Goal: Find specific page/section: Find specific page/section

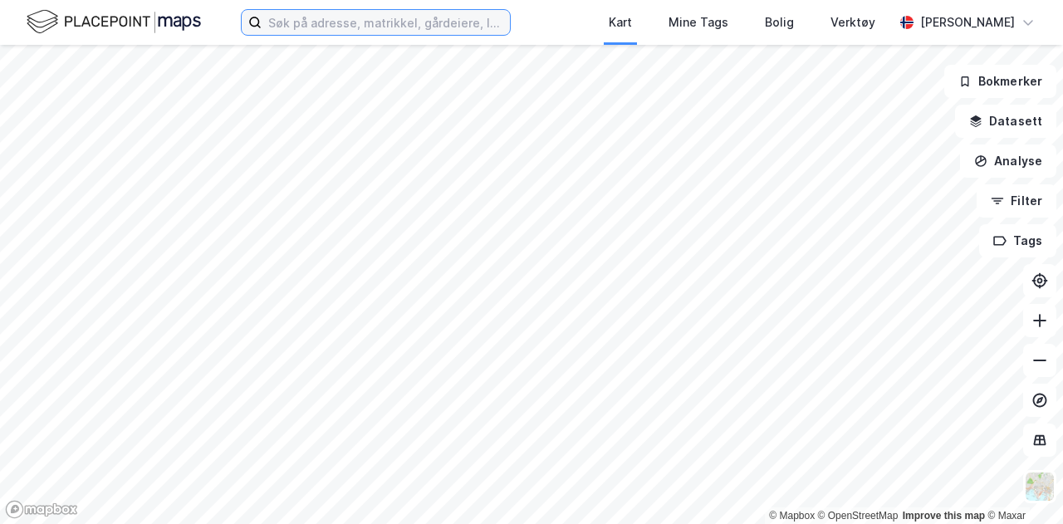
click at [279, 27] on input at bounding box center [386, 22] width 248 height 25
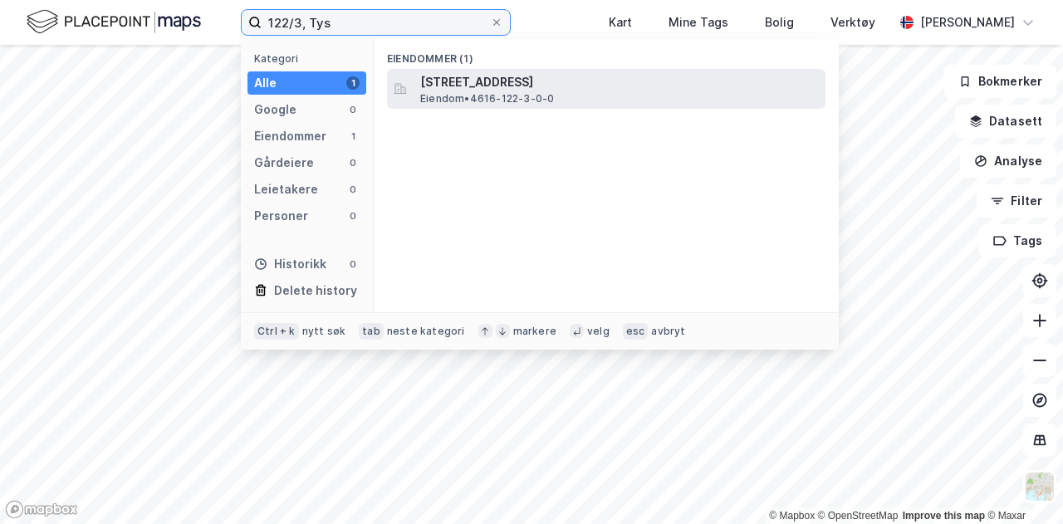
type input "122/3, Tys"
click at [500, 86] on span "[STREET_ADDRESS]" at bounding box center [619, 82] width 399 height 20
